Goal: Information Seeking & Learning: Learn about a topic

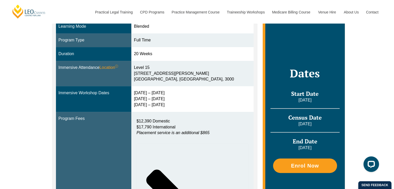
scroll to position [155, 0]
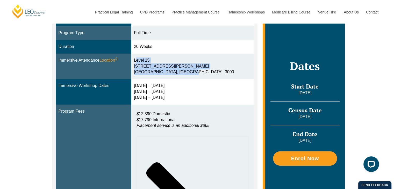
drag, startPoint x: 139, startPoint y: 58, endPoint x: 190, endPoint y: 73, distance: 53.6
click at [190, 73] on td "[STREET_ADDRESS][PERSON_NAME]" at bounding box center [192, 67] width 122 height 26
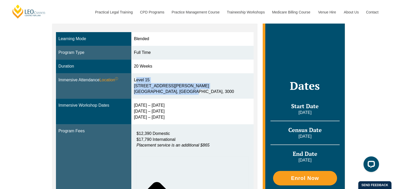
scroll to position [137, 0]
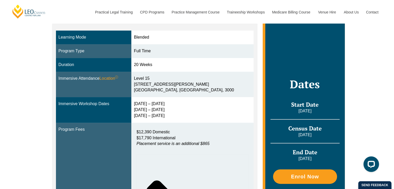
click at [152, 116] on div "[DATE] – [DATE] [DATE] – [DATE] [DATE] – [DATE]" at bounding box center [192, 110] width 117 height 18
click at [166, 104] on div "[DATE] – [DATE] [DATE] – [DATE] [DATE] – [DATE]" at bounding box center [192, 110] width 117 height 18
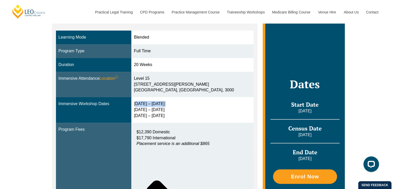
click at [166, 104] on div "[DATE] – [DATE] [DATE] – [DATE] [DATE] – [DATE]" at bounding box center [192, 110] width 117 height 18
click at [179, 109] on div "[DATE] – [DATE] [DATE] – [DATE] [DATE] – [DATE]" at bounding box center [192, 110] width 117 height 18
click at [182, 113] on div "[DATE] – [DATE] [DATE] – [DATE] [DATE] – [DATE]" at bounding box center [192, 110] width 117 height 18
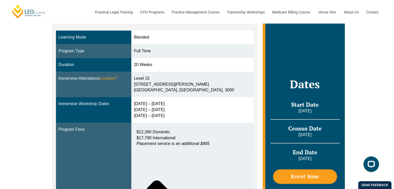
click at [182, 113] on div "[DATE] – [DATE] [DATE] – [DATE] [DATE] – [DATE]" at bounding box center [192, 110] width 117 height 18
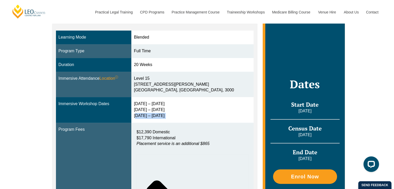
click at [182, 113] on div "[DATE] – [DATE] [DATE] – [DATE] [DATE] – [DATE]" at bounding box center [192, 110] width 117 height 18
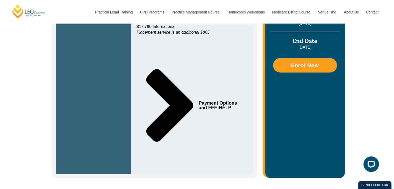
click at [188, 103] on icon "Tabs. Open items with Enter or Space, close with Escape and navigate using the …" at bounding box center [169, 105] width 47 height 73
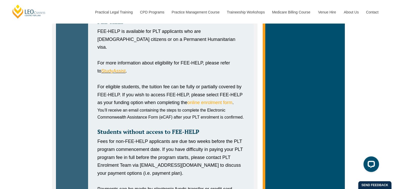
scroll to position [489, 0]
click at [146, 30] on div "FEE-HELP is available for PLT applicants who are [DEMOGRAPHIC_DATA] citizens or…" at bounding box center [170, 40] width 147 height 24
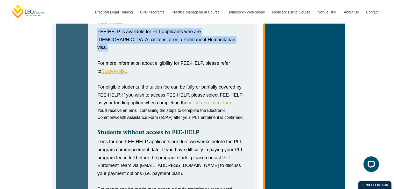
click at [146, 30] on div "FEE-HELP is available for PLT applicants who are [DEMOGRAPHIC_DATA] citizens or…" at bounding box center [170, 40] width 147 height 24
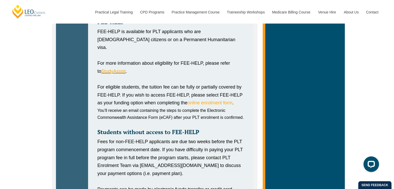
click at [148, 59] on div "For more information about eligibility for FEE-HELP, please refer to StudyAssis…" at bounding box center [170, 67] width 147 height 16
click at [142, 84] on div "For eligible students, the tuition fee can be fully or partially covered by FEE…" at bounding box center [170, 95] width 147 height 24
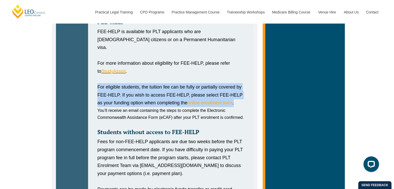
click at [142, 84] on div "For eligible students, the tuition fee can be fully or partially covered by FEE…" at bounding box center [170, 95] width 147 height 24
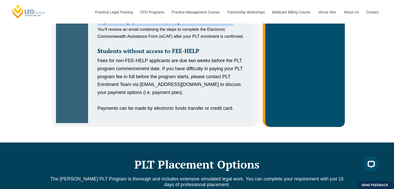
scroll to position [571, 0]
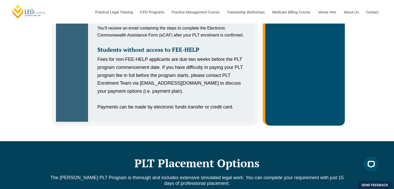
click at [133, 55] on div "Fees for non-FEE-HELP applicants are due two weeks before the PLT program comme…" at bounding box center [170, 75] width 147 height 40
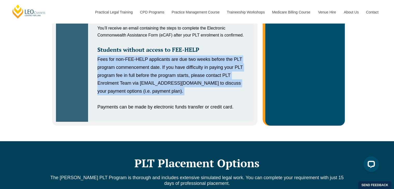
click at [133, 55] on div "Fees for non-FEE-HELP applicants are due two weeks before the PLT program comme…" at bounding box center [170, 75] width 147 height 40
click at [124, 77] on div "Fees for non-FEE-HELP applicants are due two weeks before the PLT program comme…" at bounding box center [170, 75] width 147 height 40
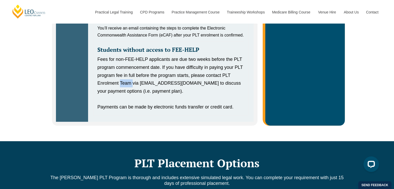
click at [124, 77] on div "Fees for non-FEE-HELP applicants are due two weeks before the PLT program comme…" at bounding box center [170, 75] width 147 height 40
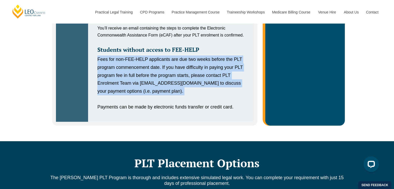
click at [124, 77] on div "Fees for non-FEE-HELP applicants are due two weeks before the PLT program comme…" at bounding box center [170, 75] width 147 height 40
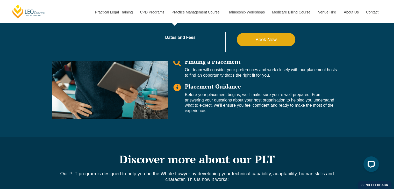
scroll to position [866, 0]
